Goal: Task Accomplishment & Management: Manage account settings

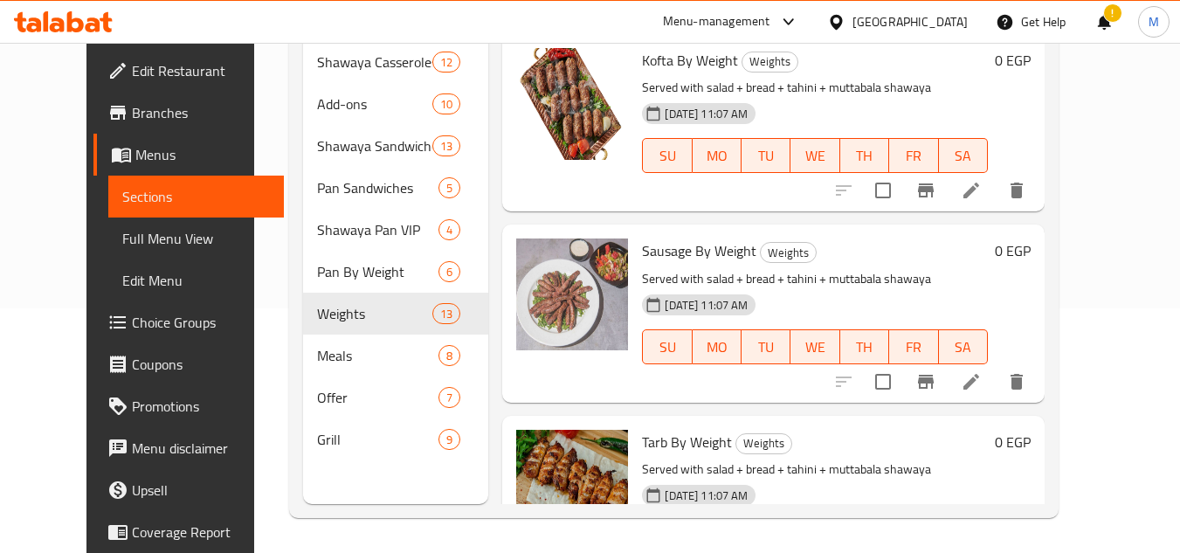
scroll to position [2143, 0]
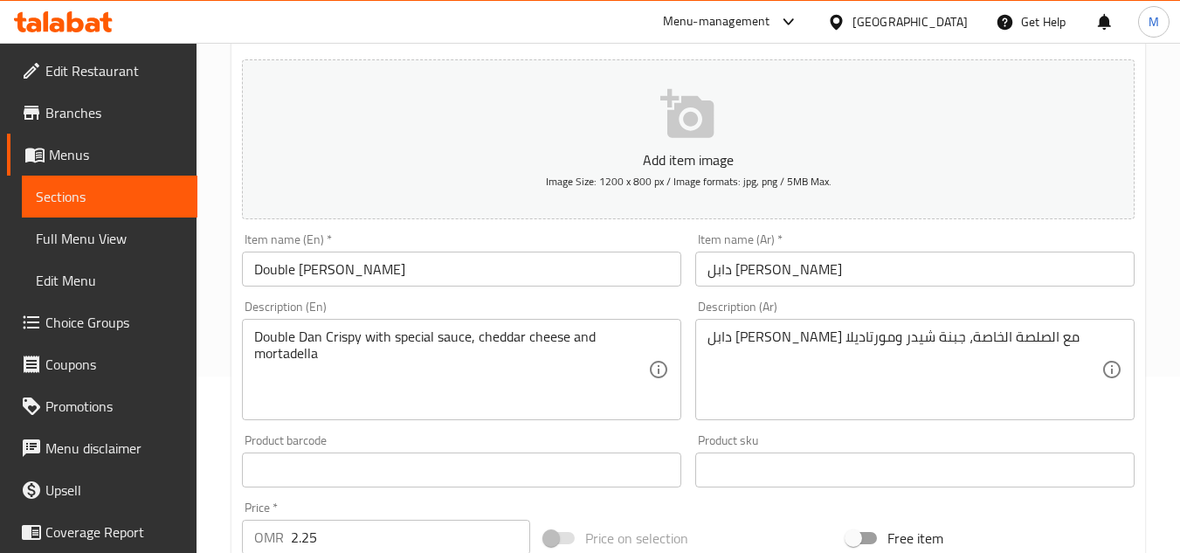
scroll to position [70, 0]
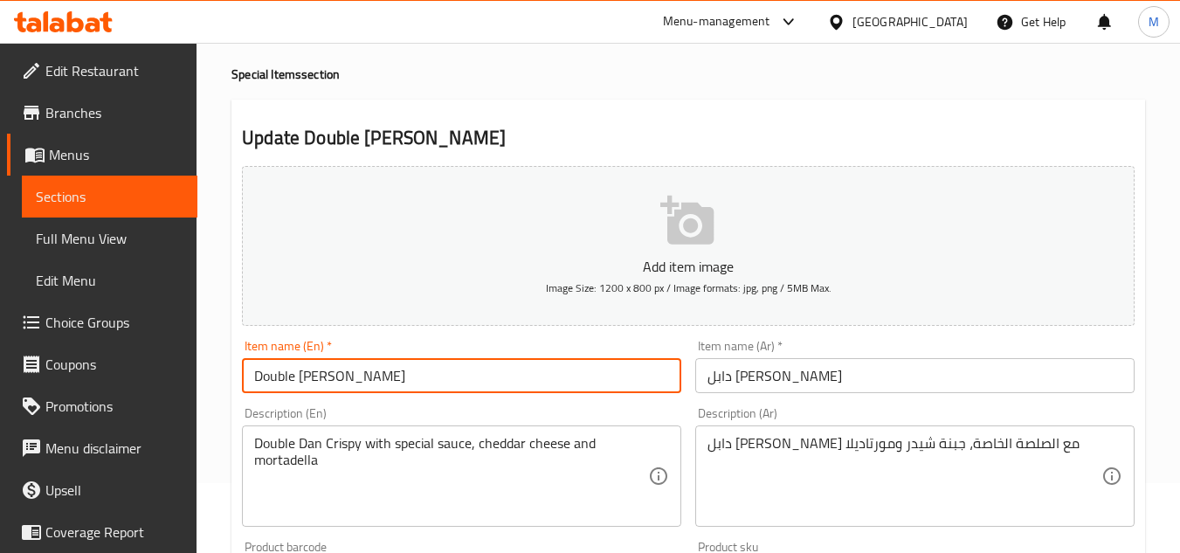
drag, startPoint x: 390, startPoint y: 384, endPoint x: 57, endPoint y: 372, distance: 333.8
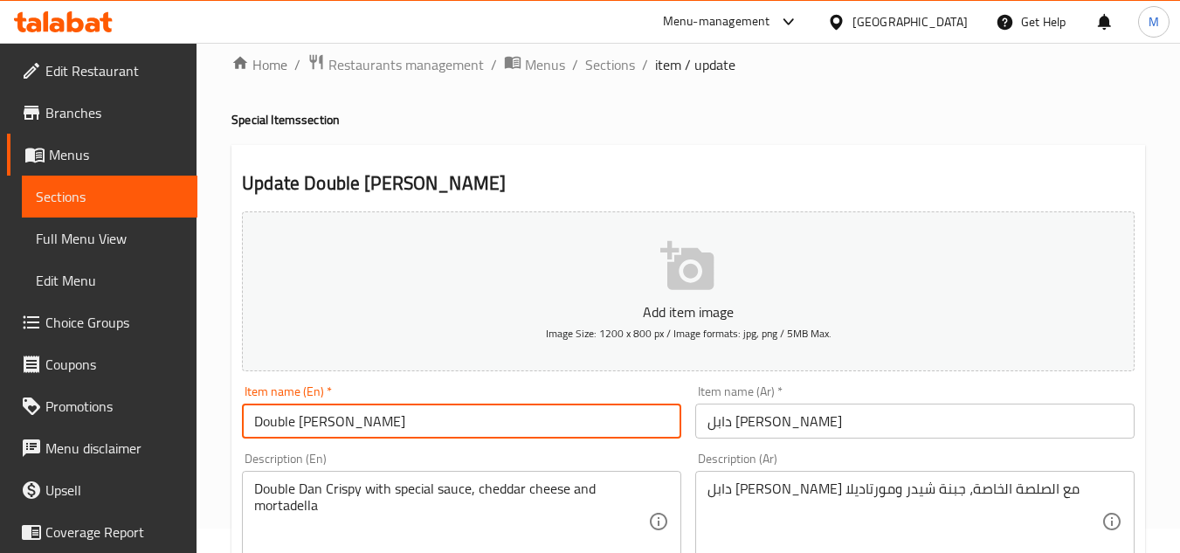
scroll to position [0, 0]
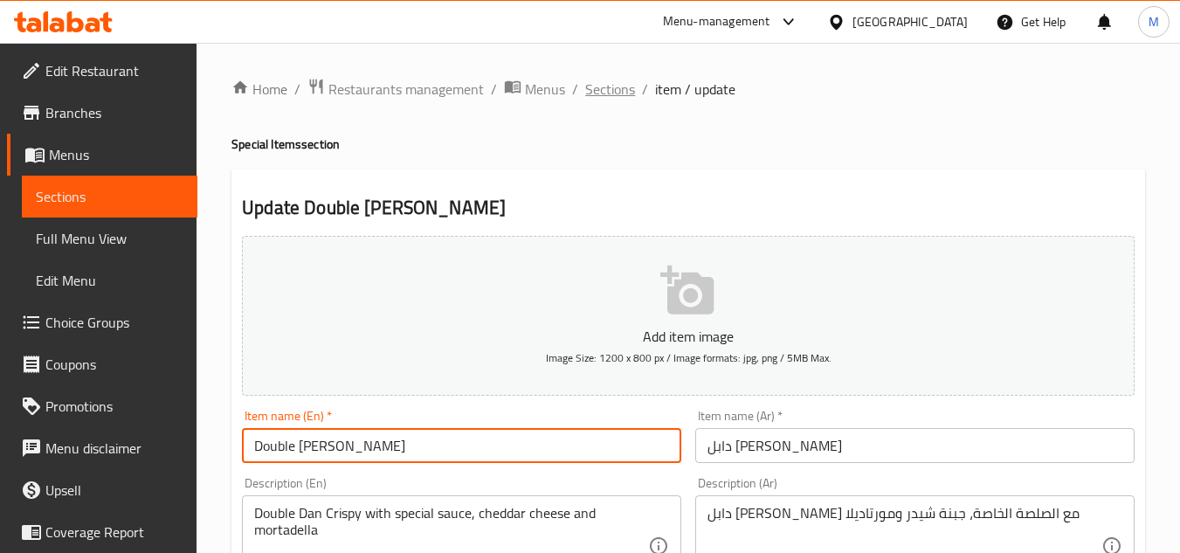
click at [600, 90] on span "Sections" at bounding box center [610, 89] width 50 height 21
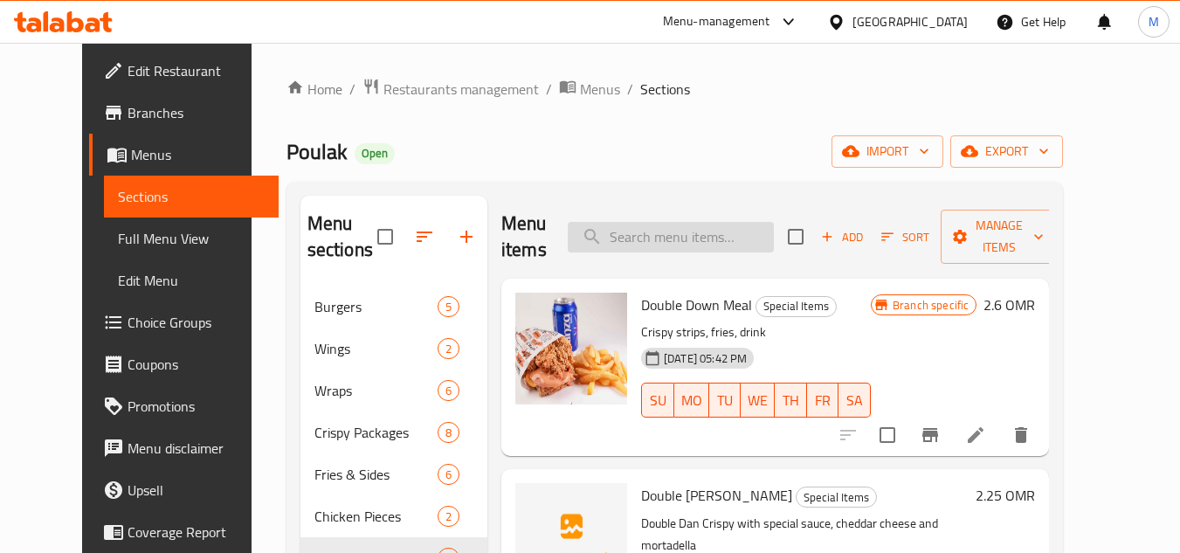
click at [686, 251] on input "search" at bounding box center [671, 237] width 206 height 31
paste input "Double Dan Crispy"
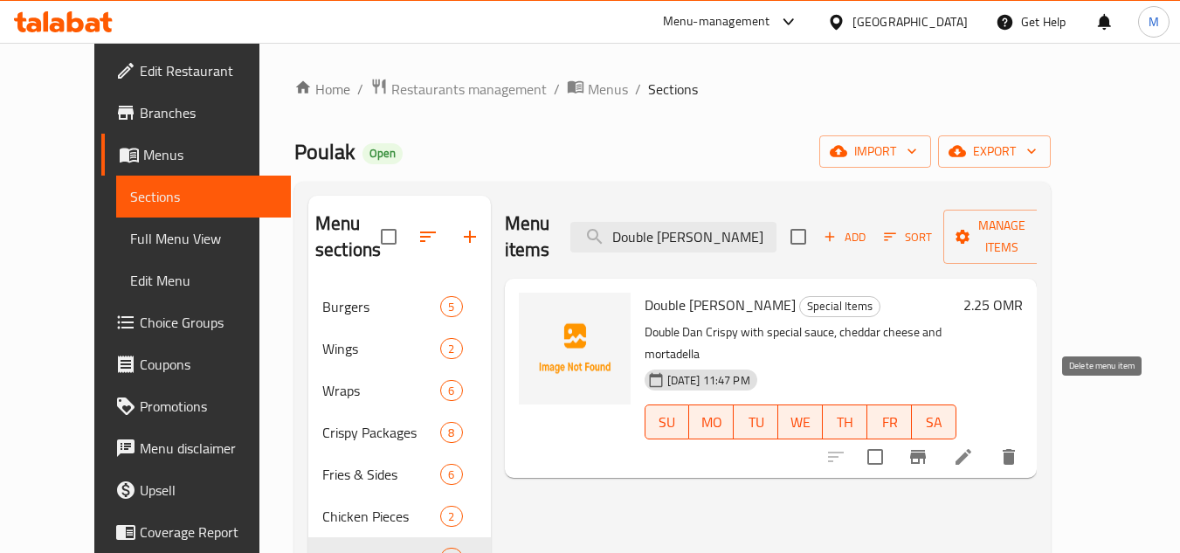
type input "Double Dan Crispy"
click at [1019, 446] on icon "delete" at bounding box center [1008, 456] width 21 height 21
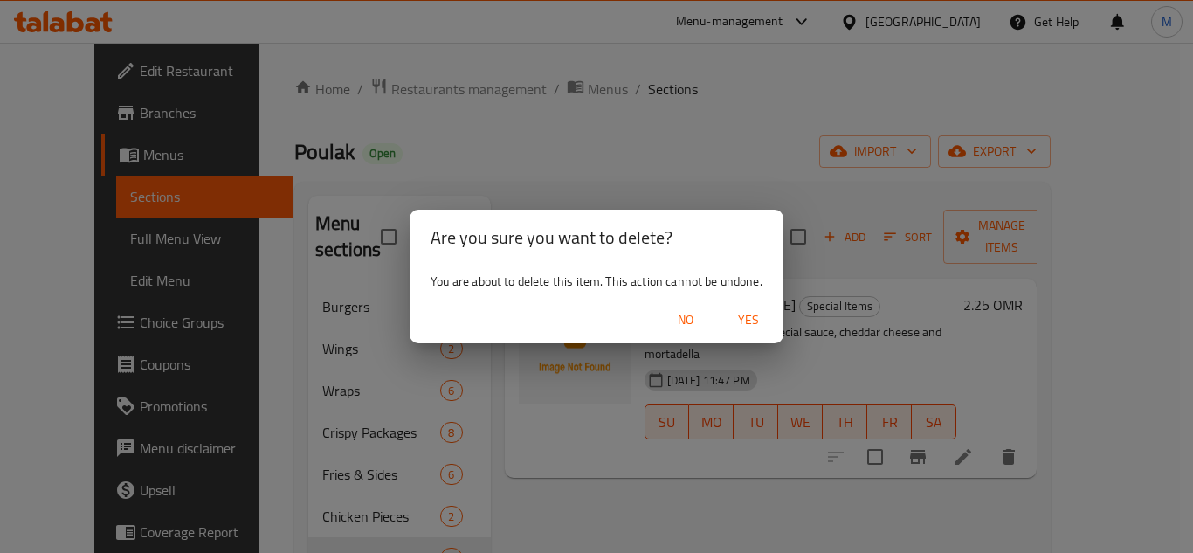
click at [765, 319] on span "Yes" at bounding box center [748, 320] width 42 height 22
